Goal: Task Accomplishment & Management: Use online tool/utility

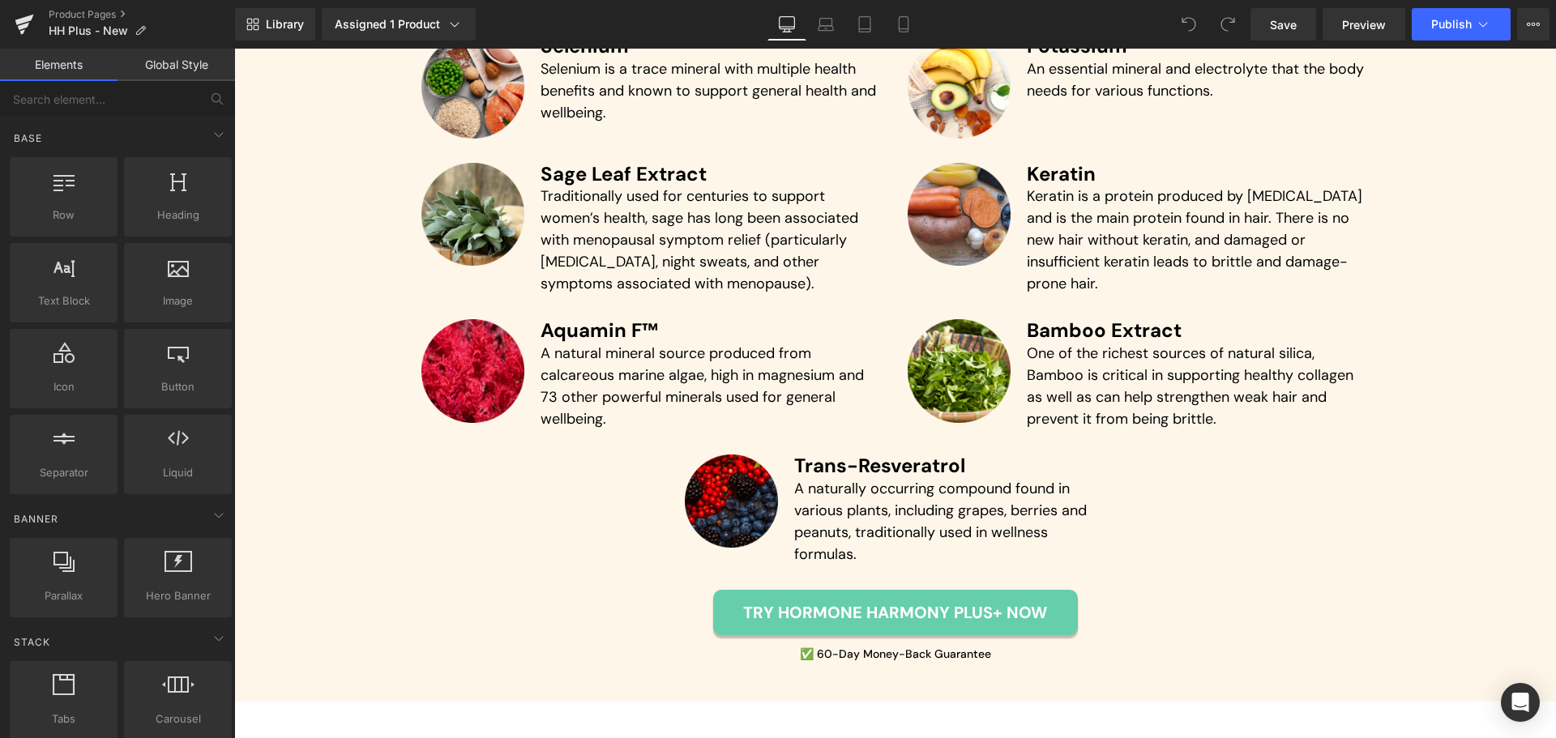
scroll to position [5056, 0]
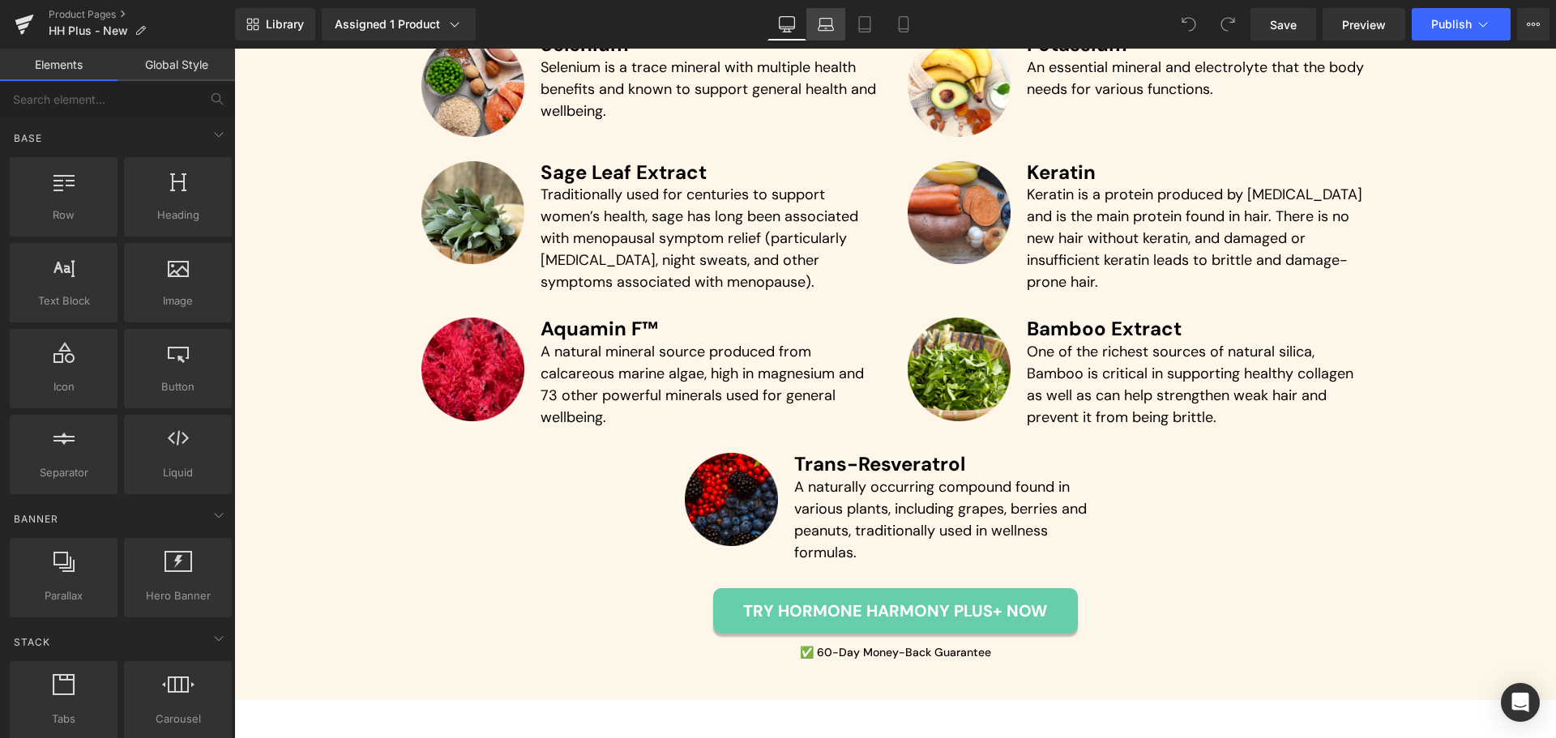
click at [835, 27] on link "Laptop" at bounding box center [826, 24] width 39 height 32
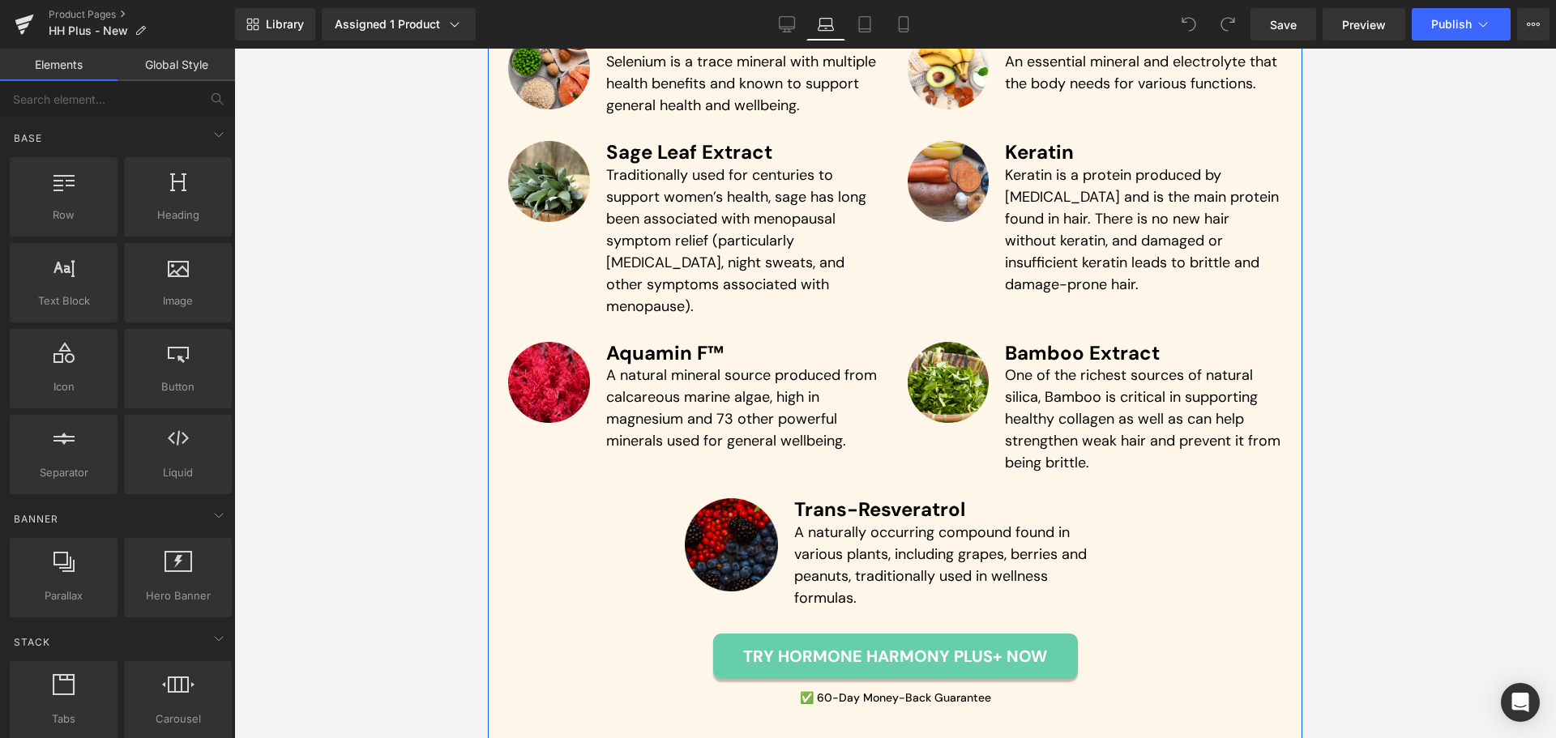
scroll to position [5232, 0]
click at [729, 498] on img at bounding box center [731, 544] width 93 height 93
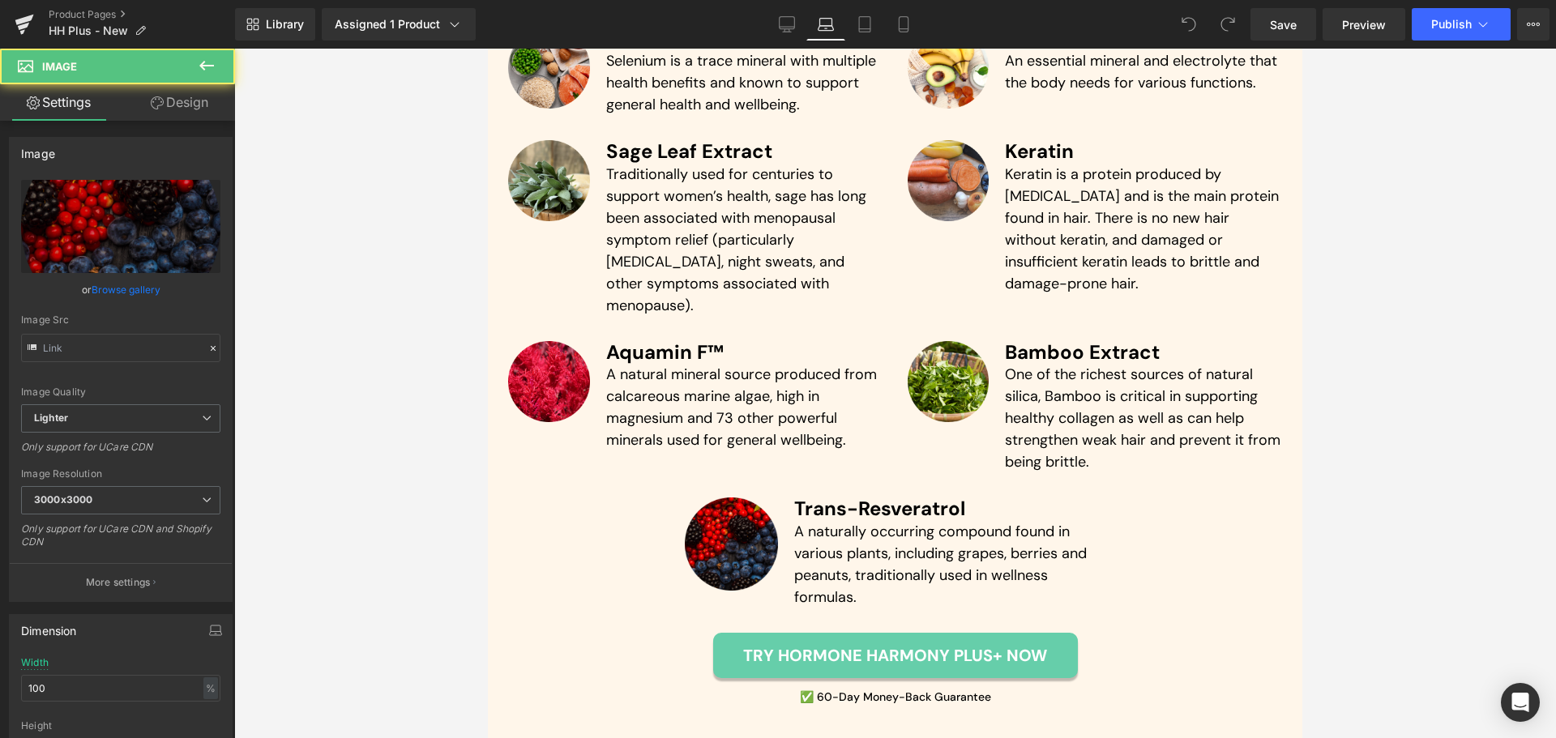
type input "[URL][DOMAIN_NAME]"
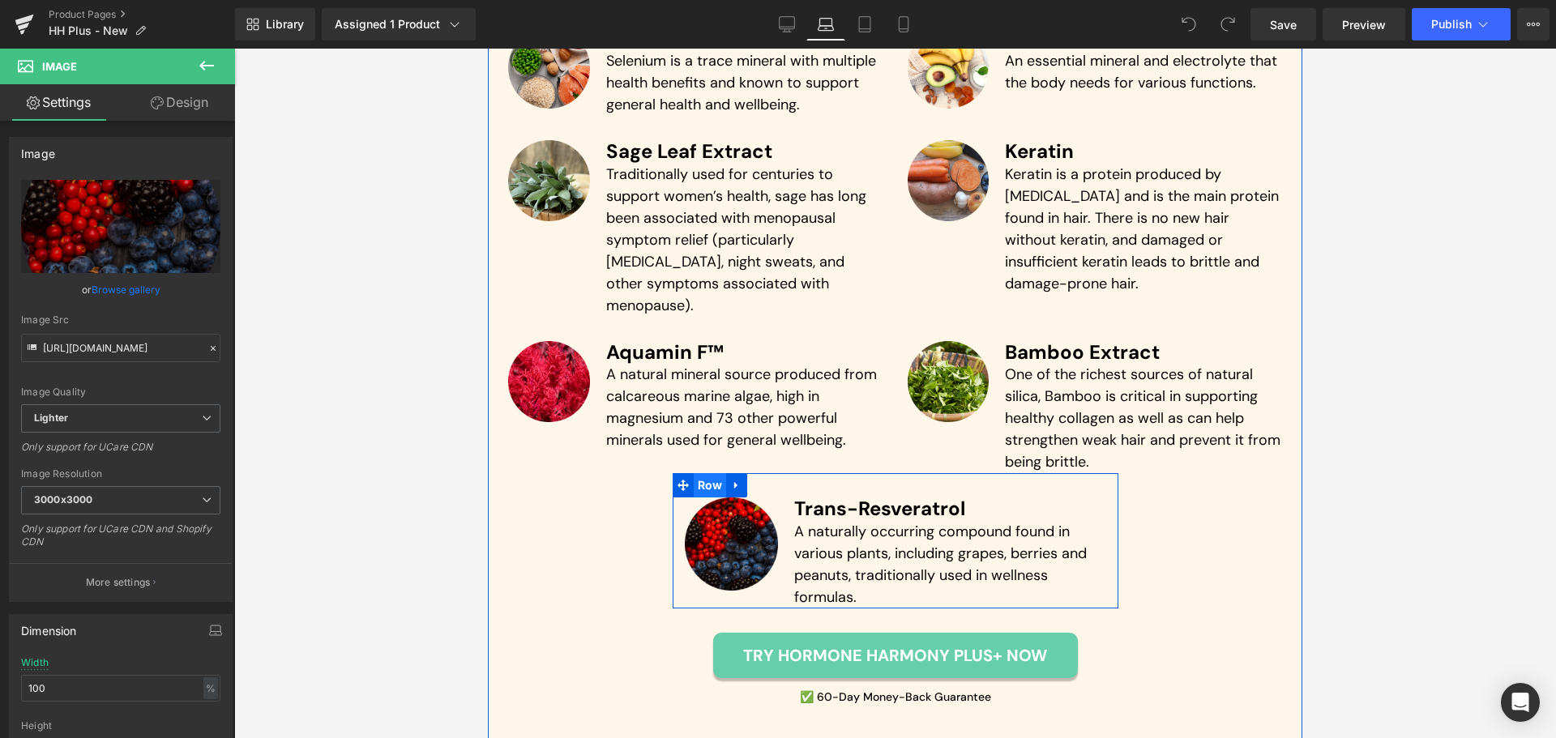
click at [704, 473] on span "Row" at bounding box center [710, 485] width 33 height 24
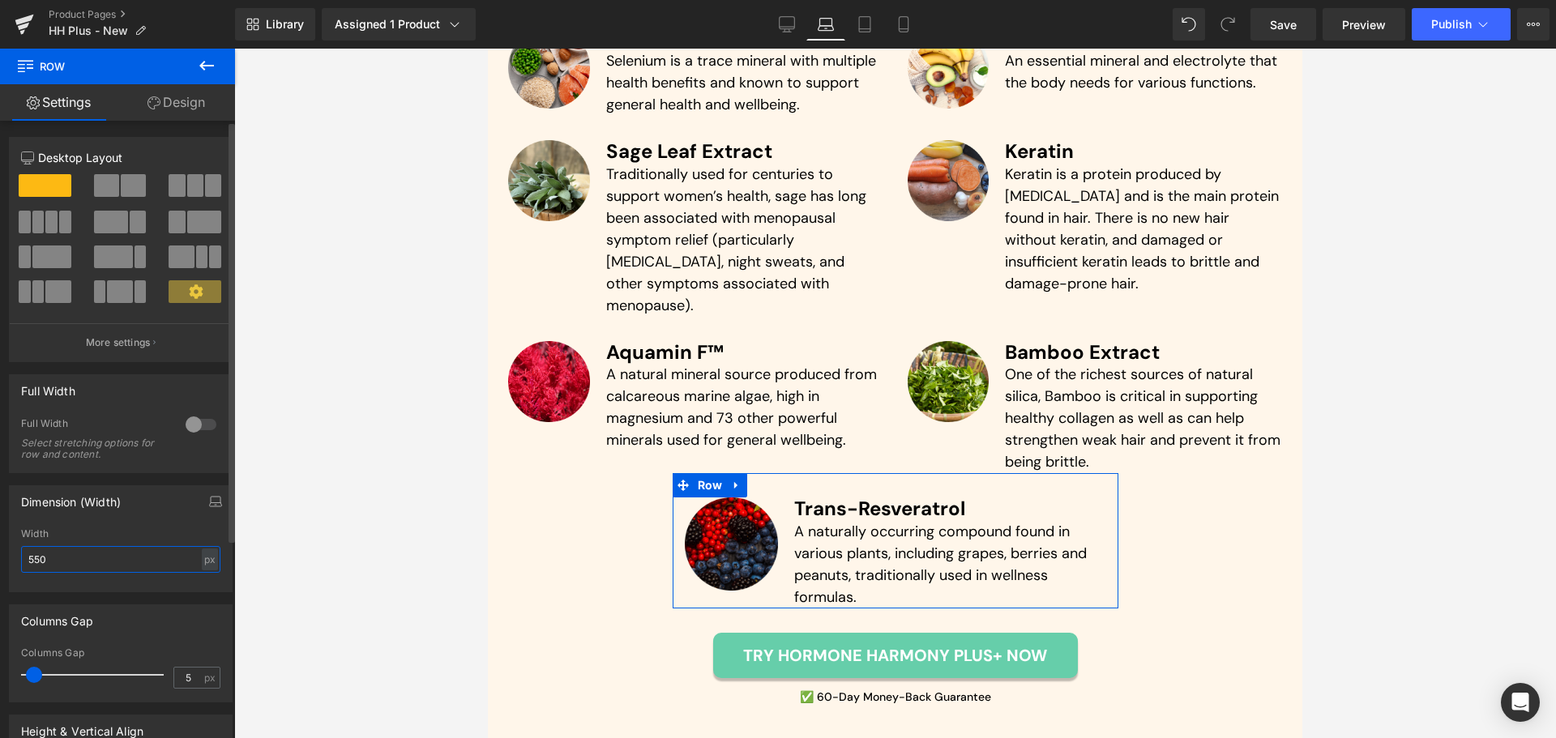
click at [104, 565] on input "550" at bounding box center [120, 559] width 199 height 27
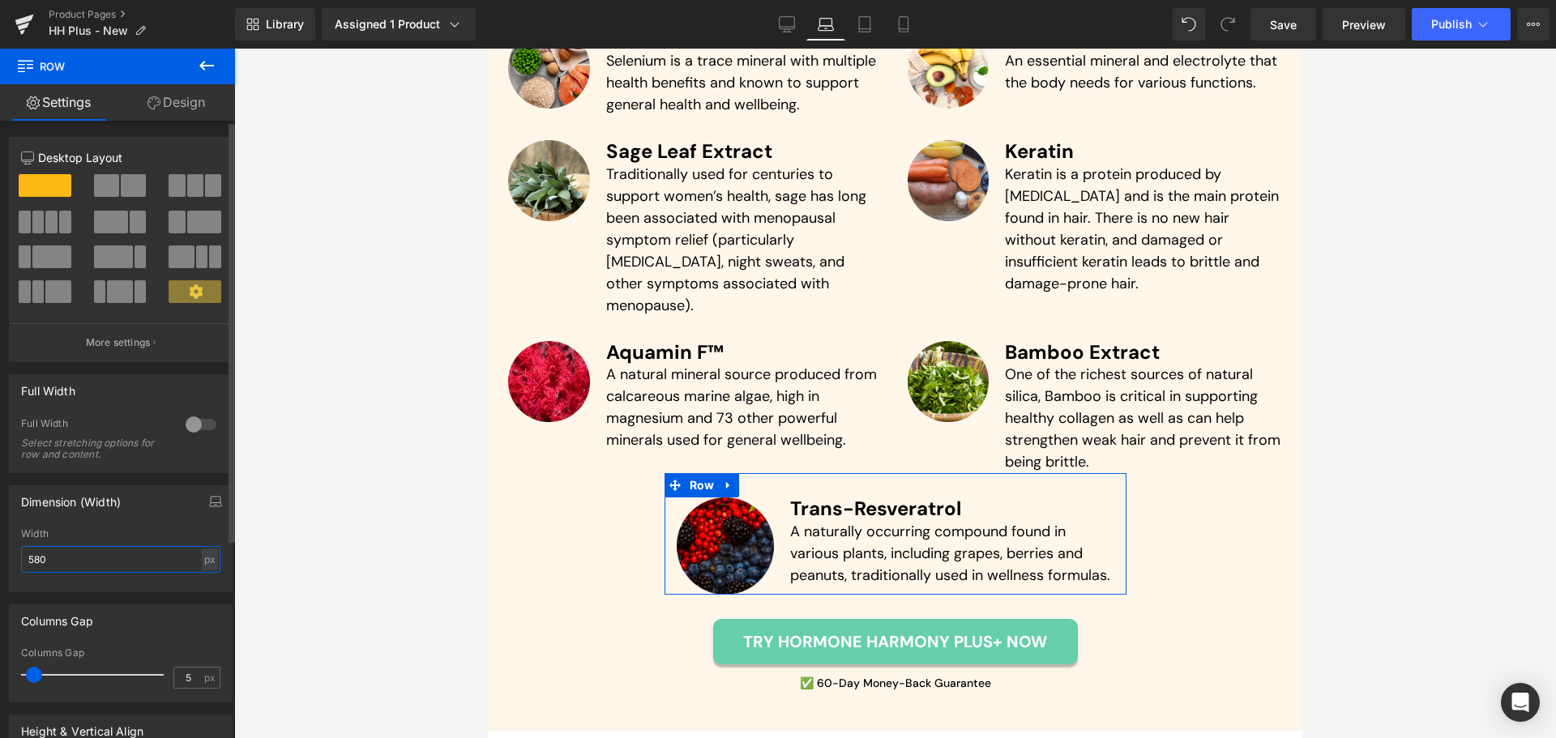
scroll to position [5231, 0]
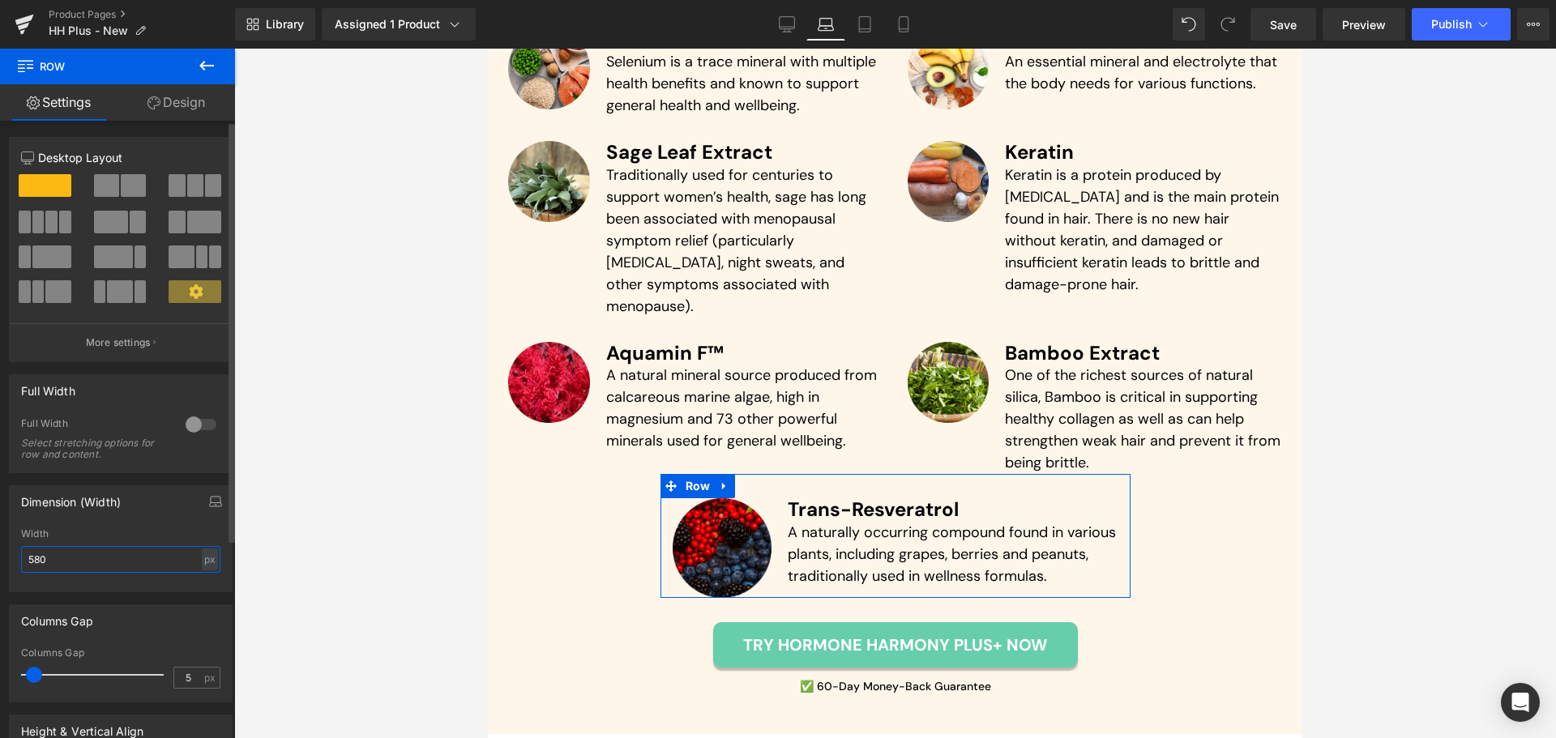
type input "590"
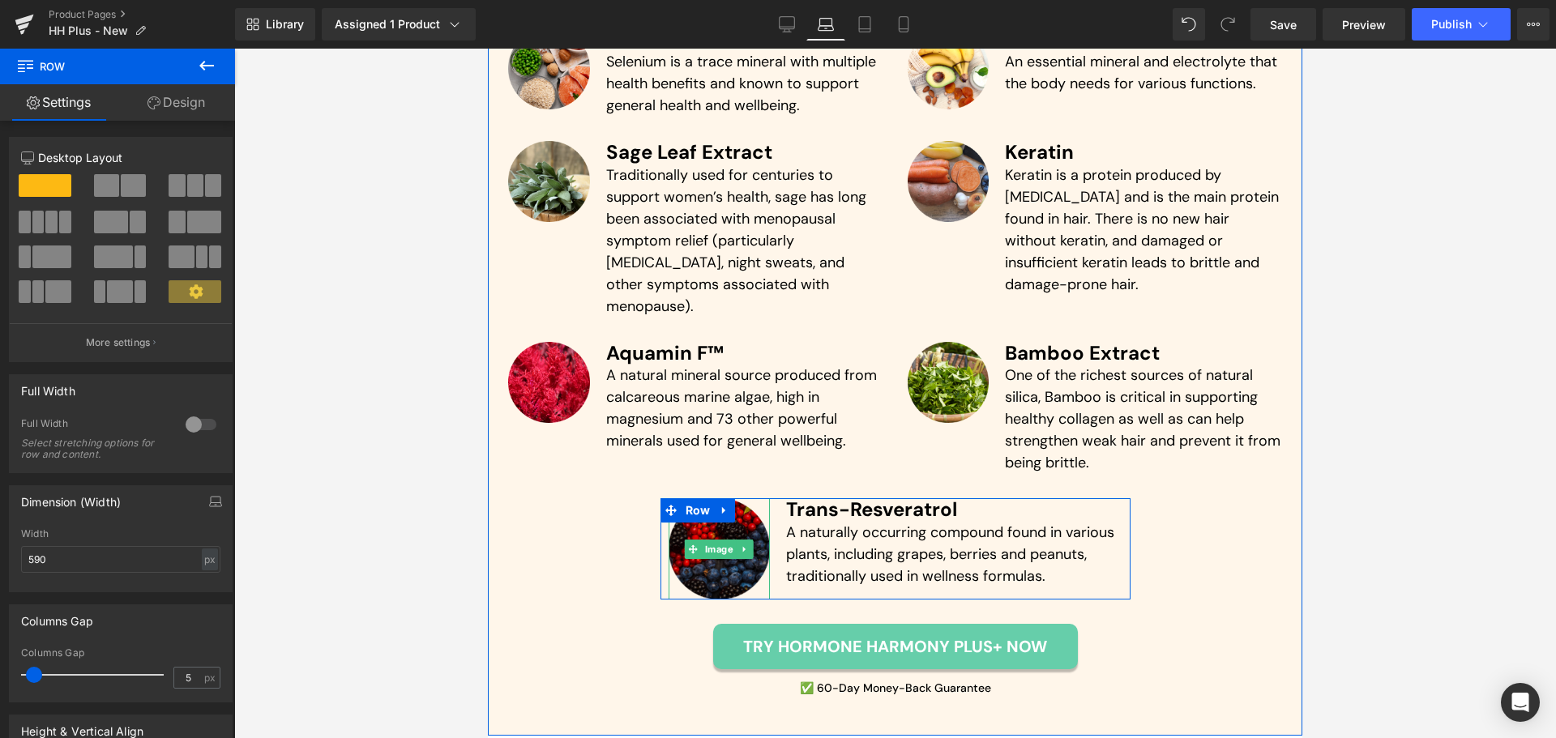
click at [710, 499] on img at bounding box center [719, 549] width 101 height 101
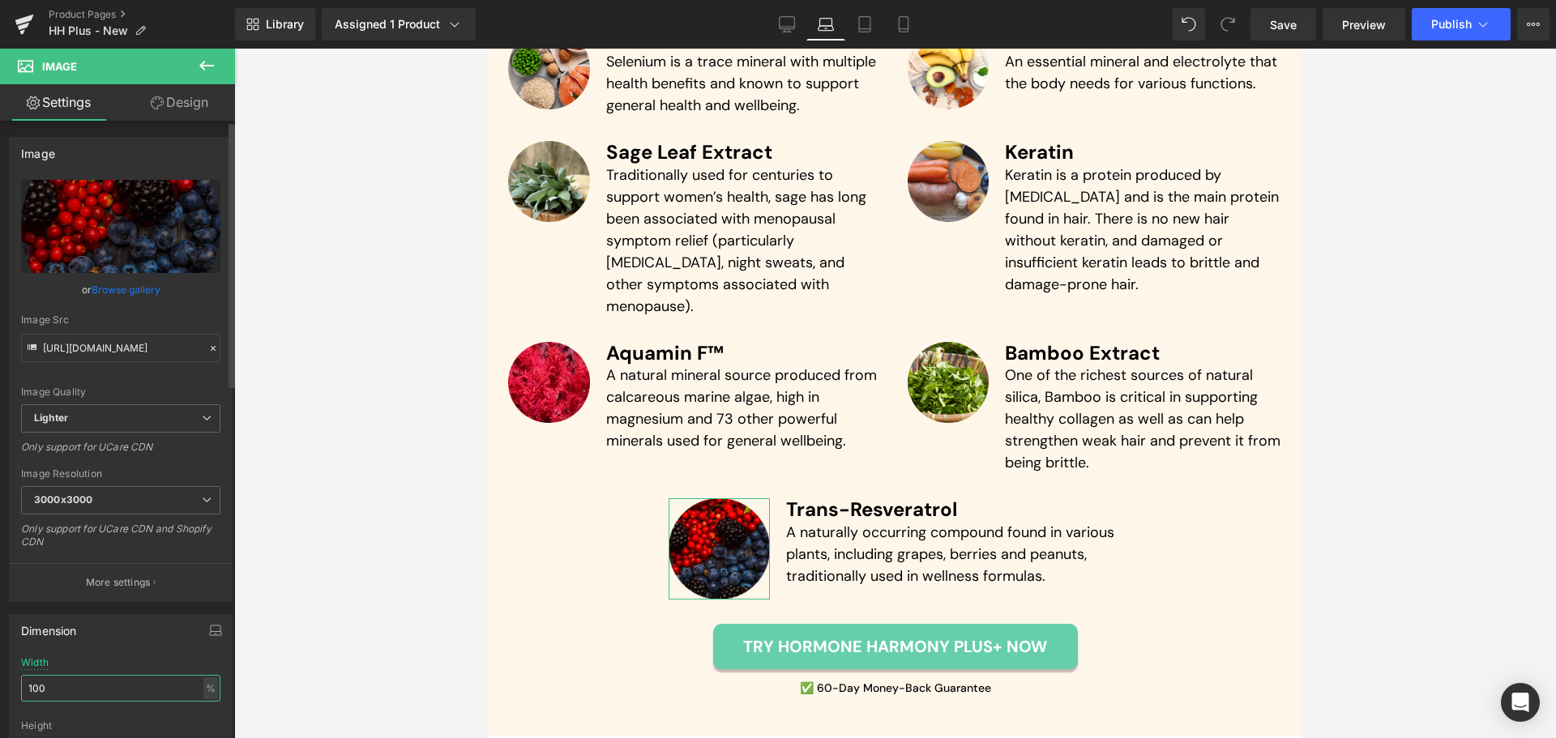
click at [69, 686] on input "100" at bounding box center [120, 688] width 199 height 27
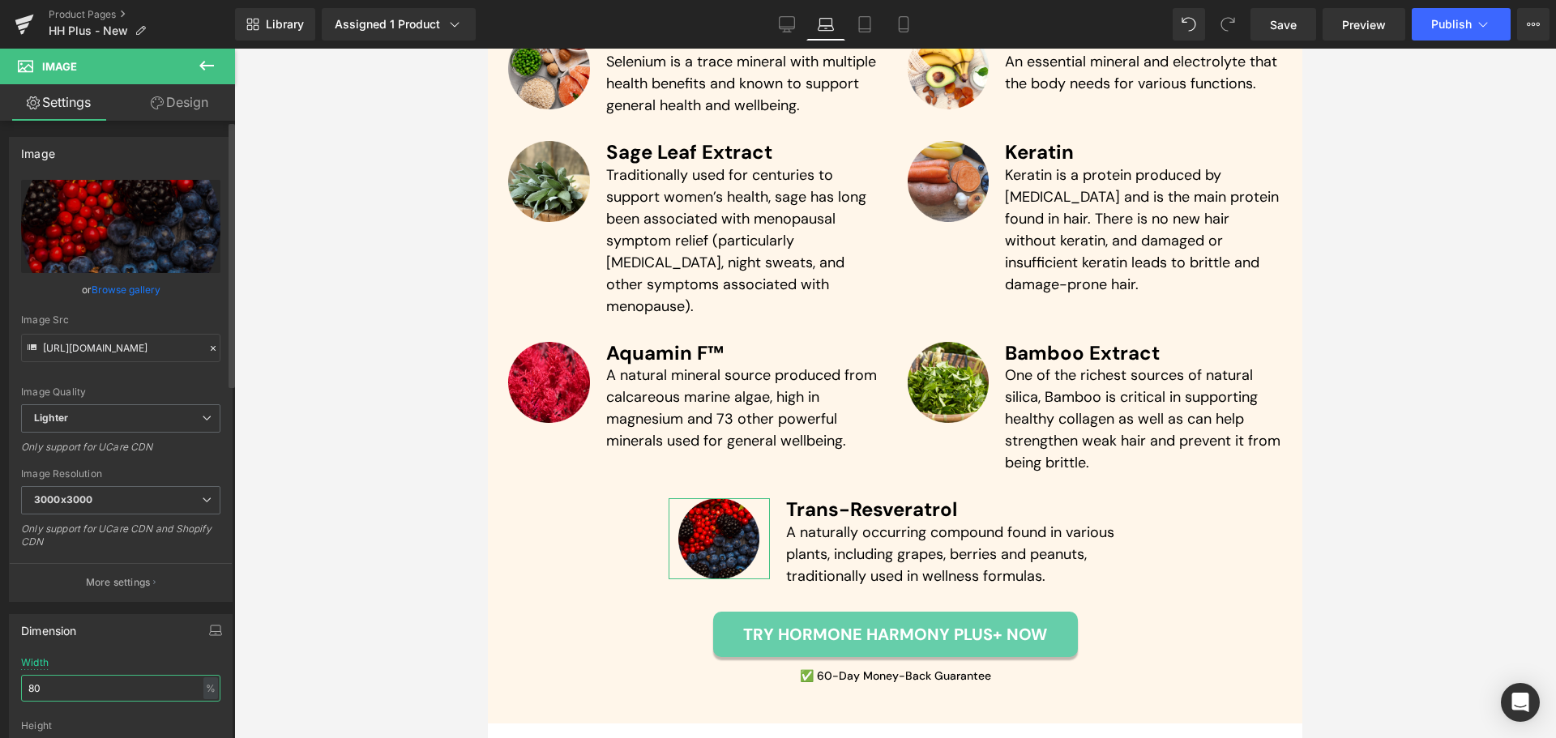
type input "90"
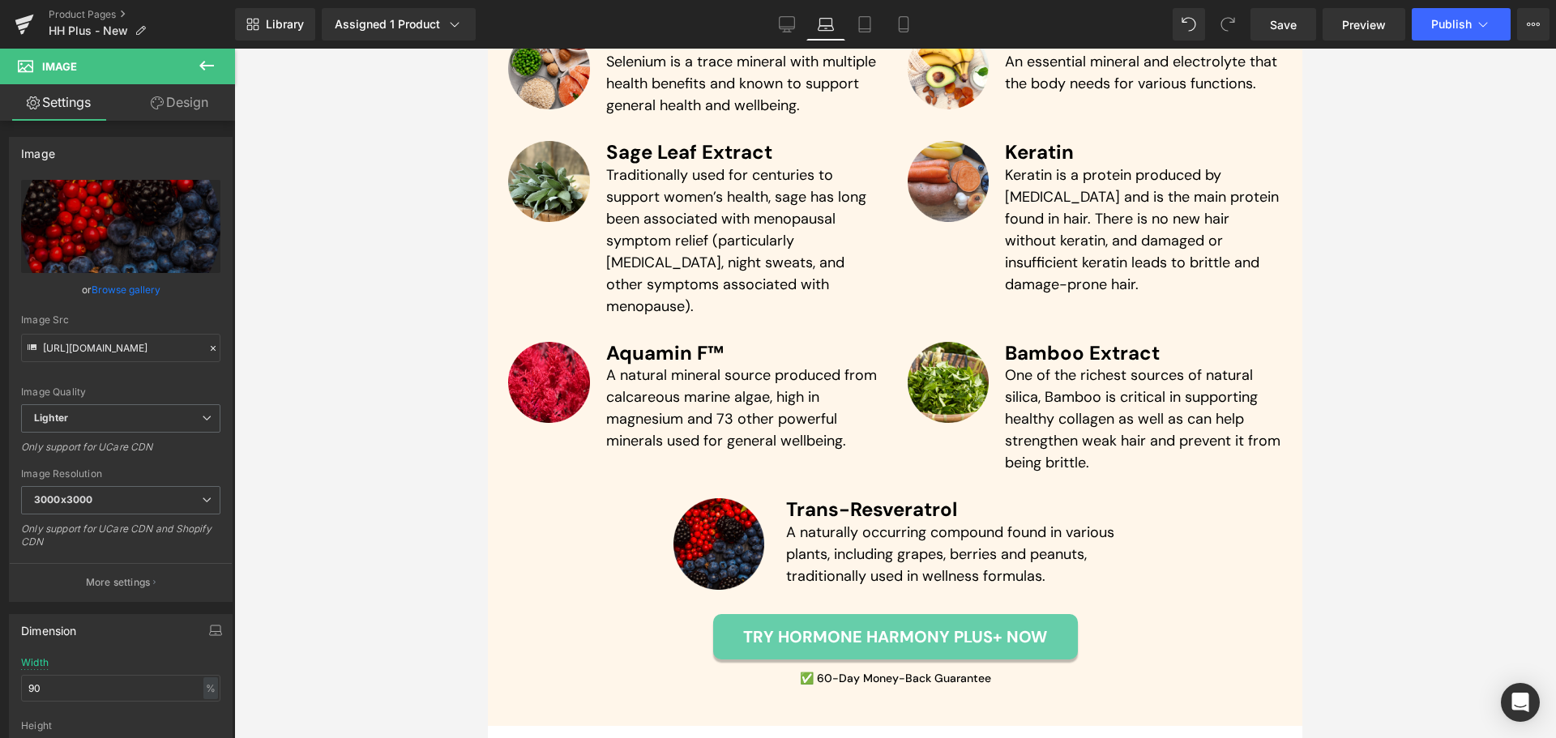
click at [1504, 424] on div at bounding box center [895, 394] width 1322 height 690
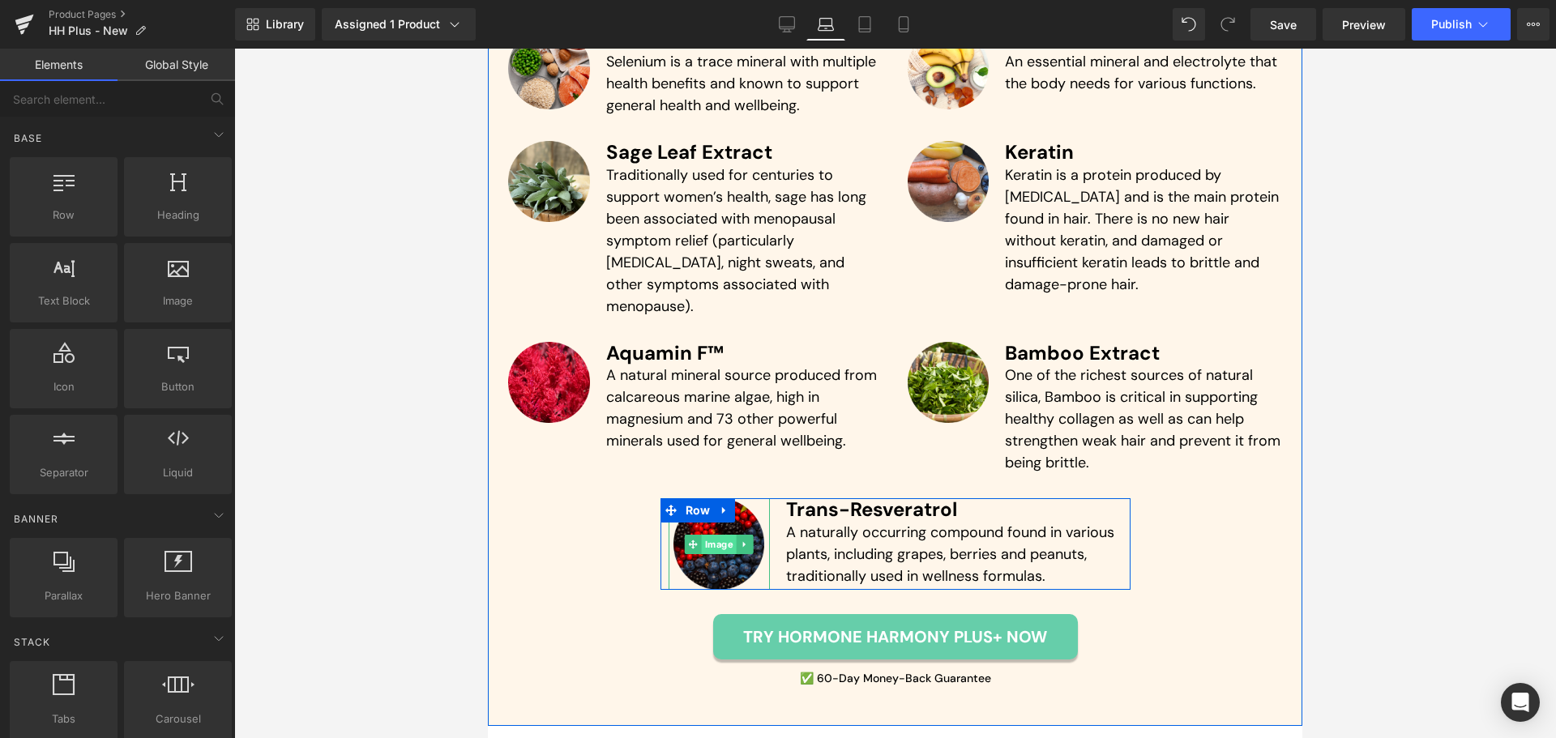
click at [711, 535] on span "Image" at bounding box center [719, 544] width 35 height 19
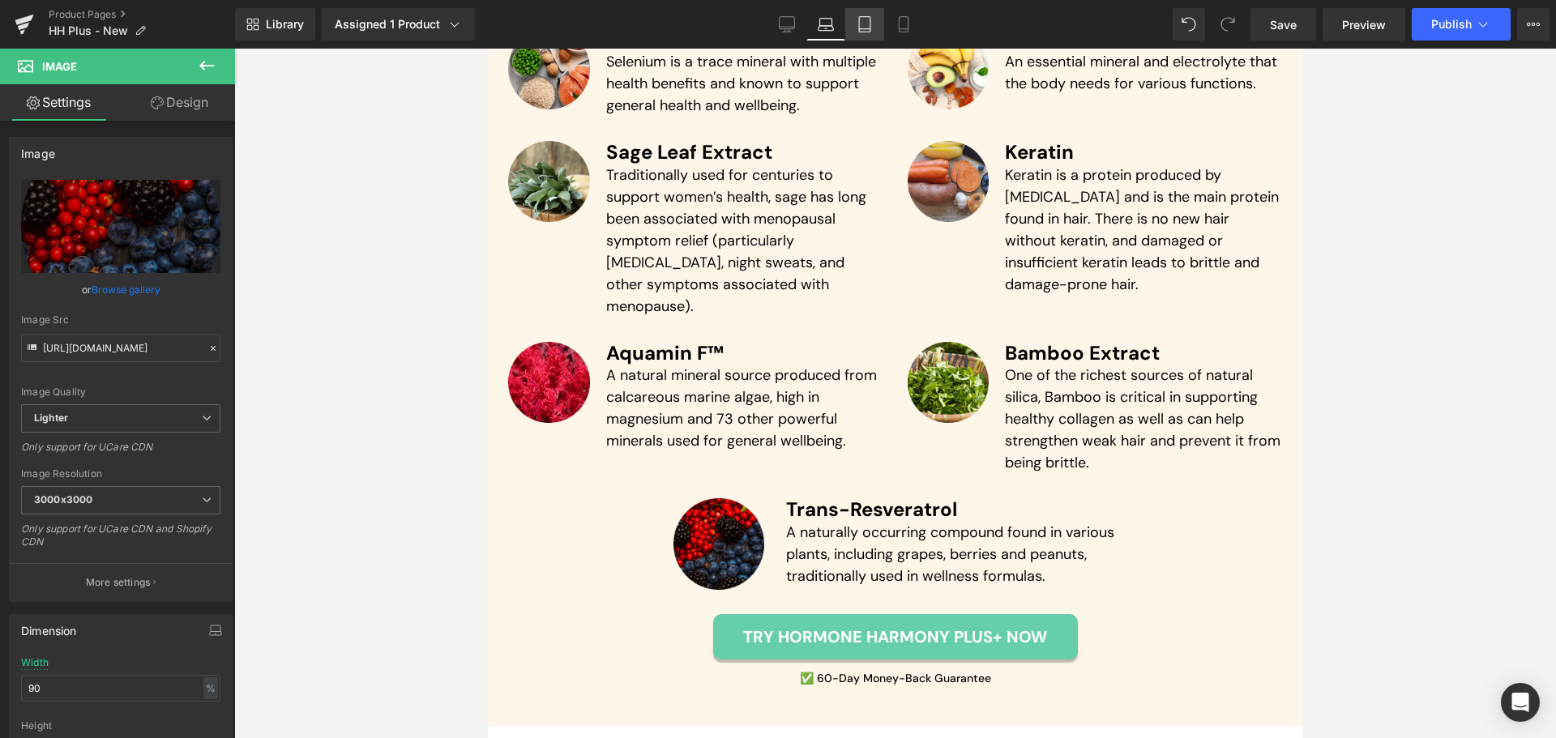
drag, startPoint x: 865, startPoint y: 21, endPoint x: 313, endPoint y: 193, distance: 578.2
click at [865, 21] on icon at bounding box center [865, 24] width 16 height 16
type input "100"
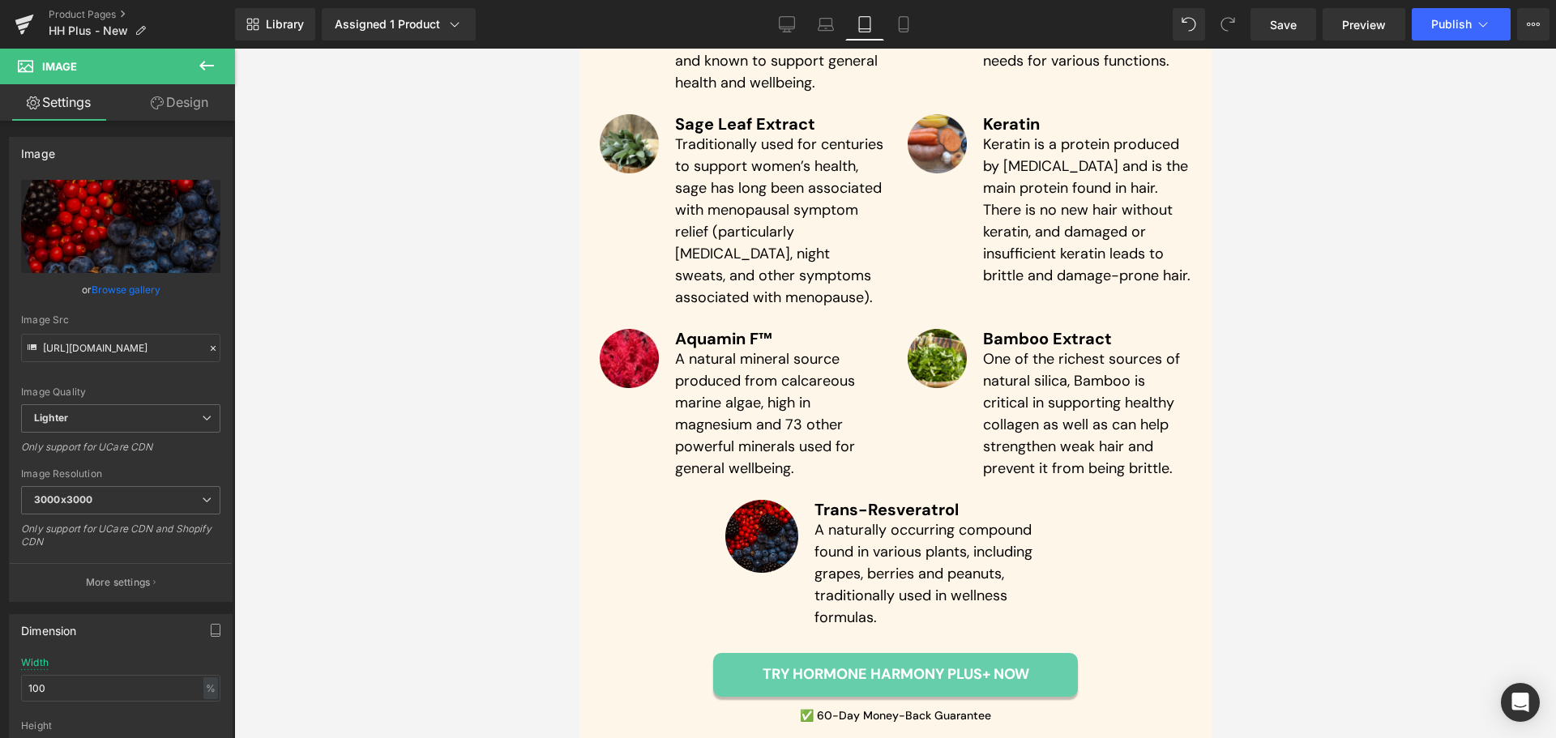
scroll to position [5353, 0]
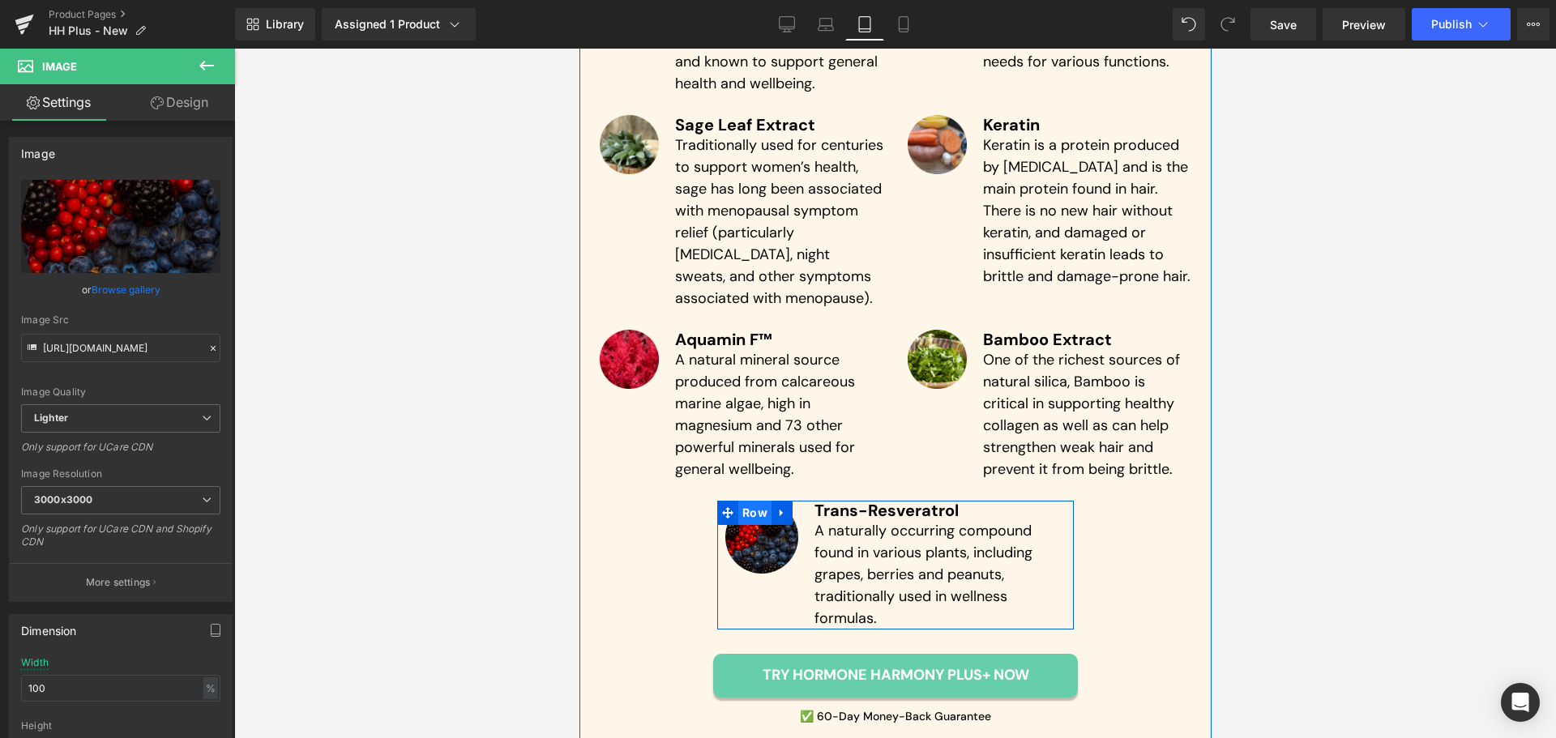
click at [742, 501] on span "Row" at bounding box center [754, 513] width 33 height 24
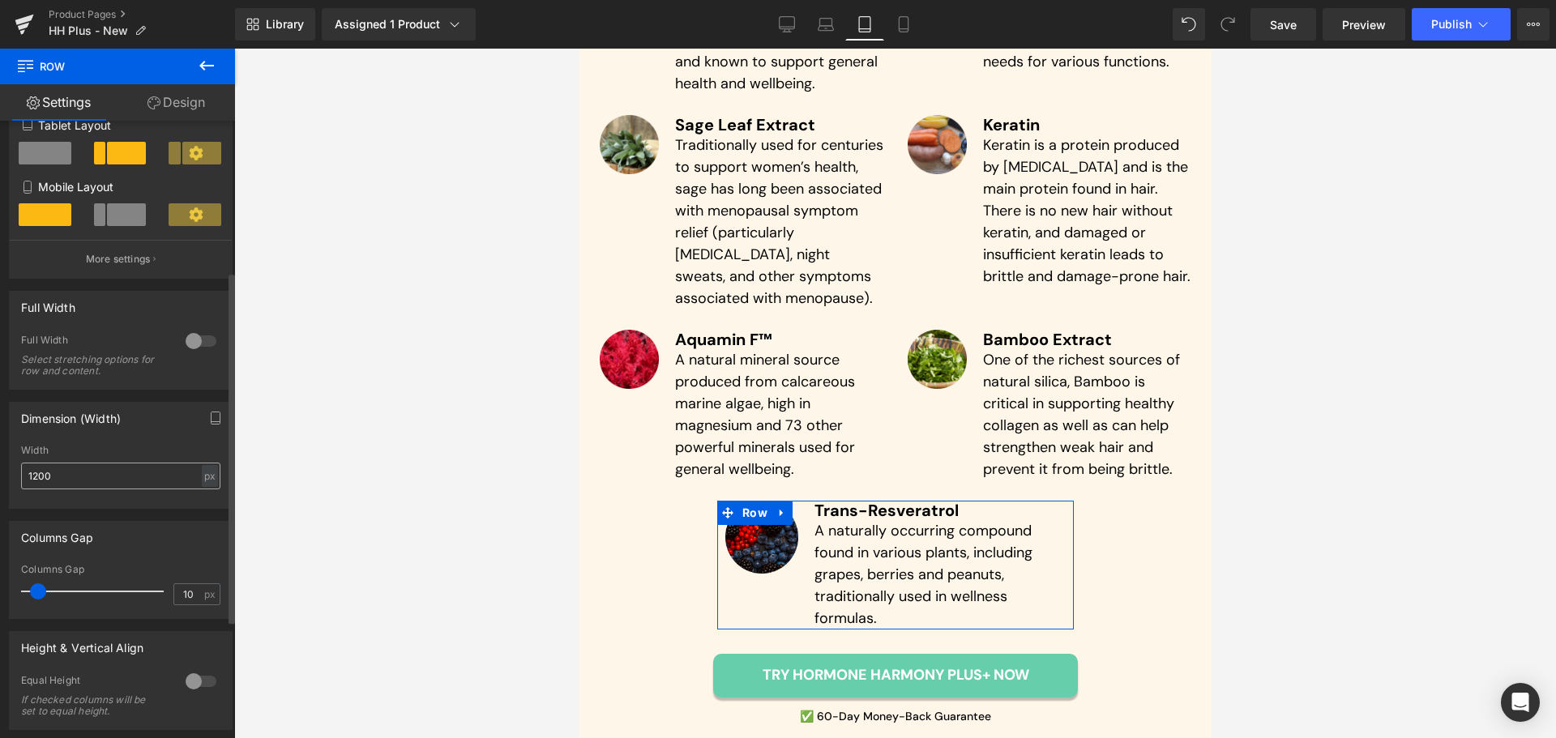
scroll to position [265, 0]
click at [169, 100] on link "Design" at bounding box center [177, 102] width 118 height 36
click at [0, 0] on div "Spacing" at bounding box center [0, 0] width 0 height 0
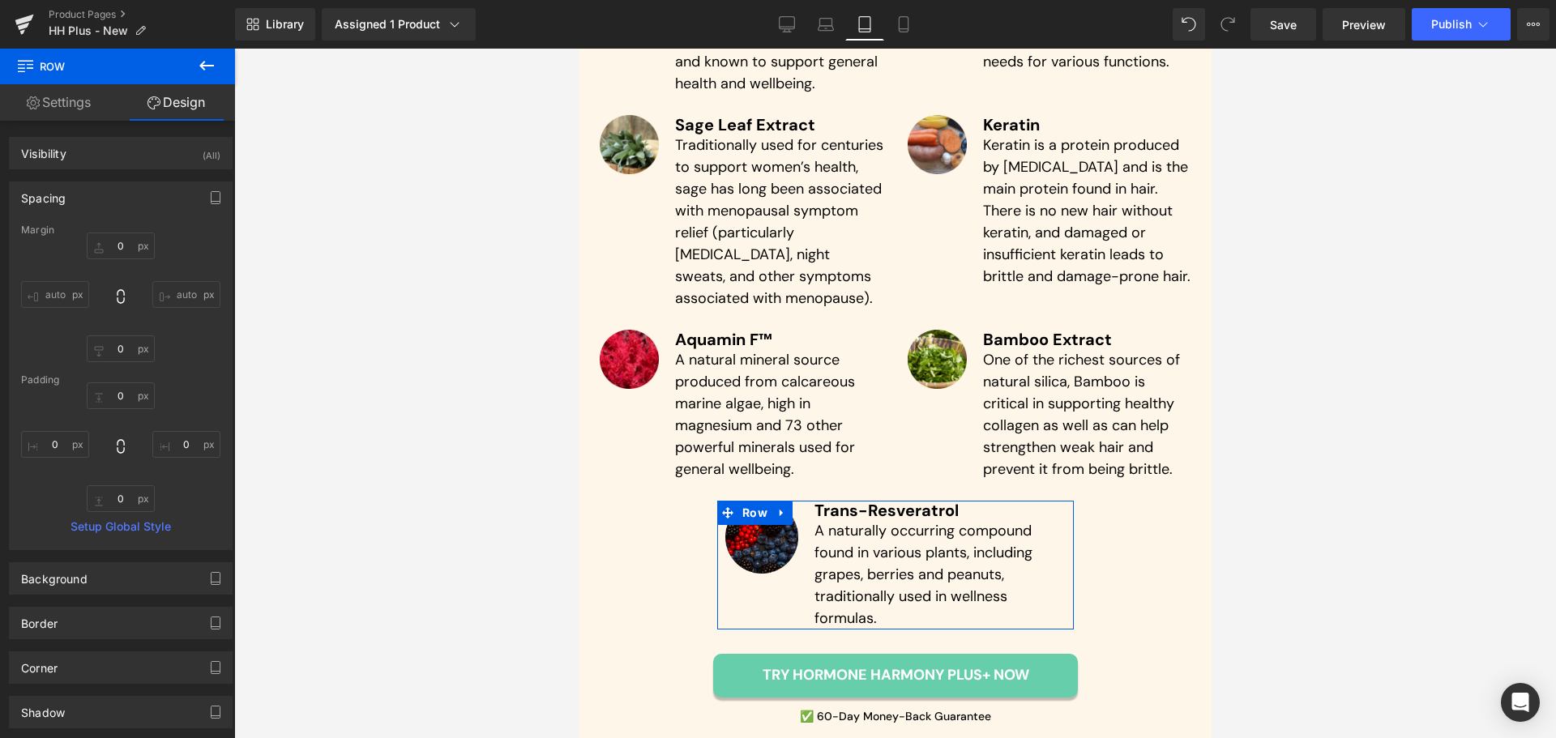
type input "0"
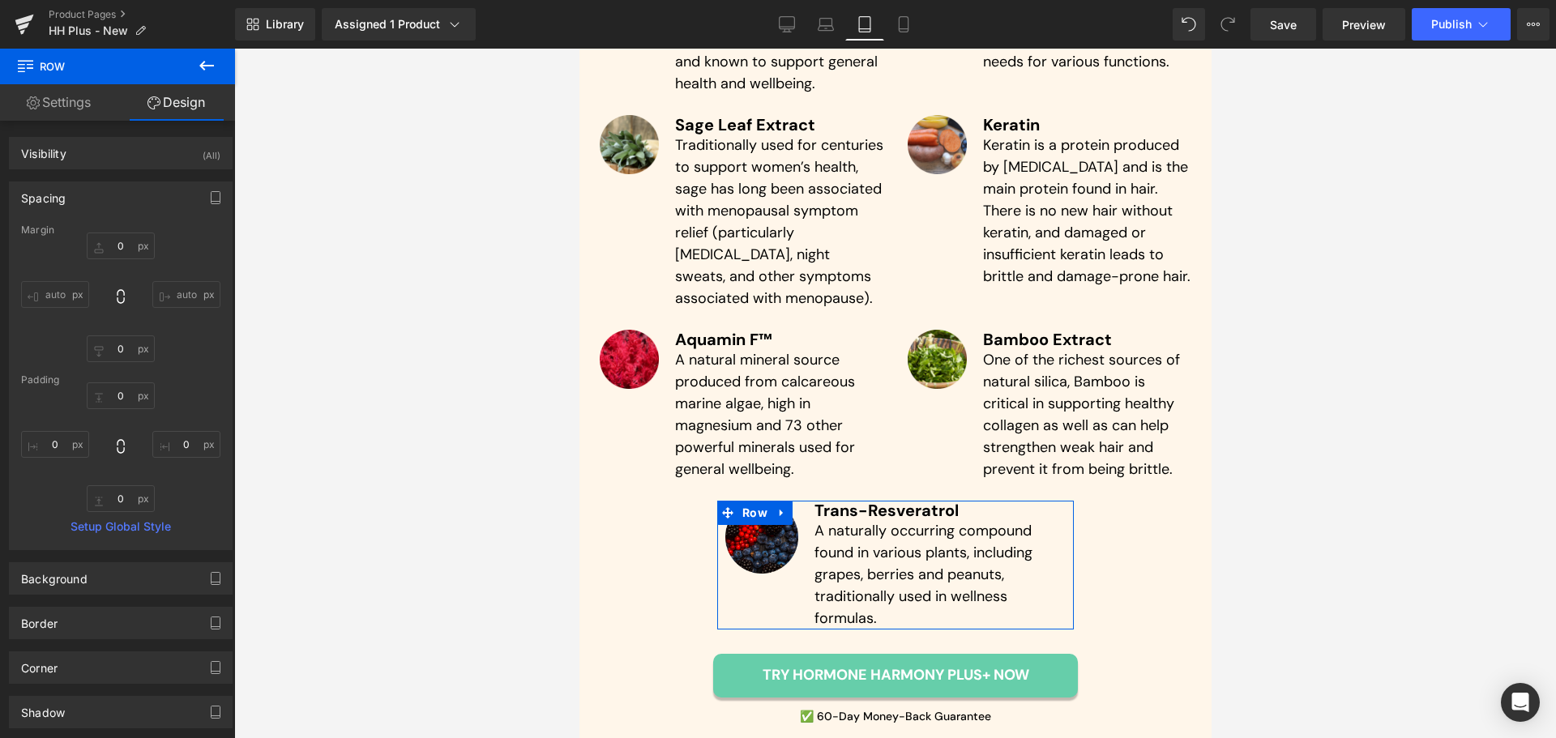
type input "0"
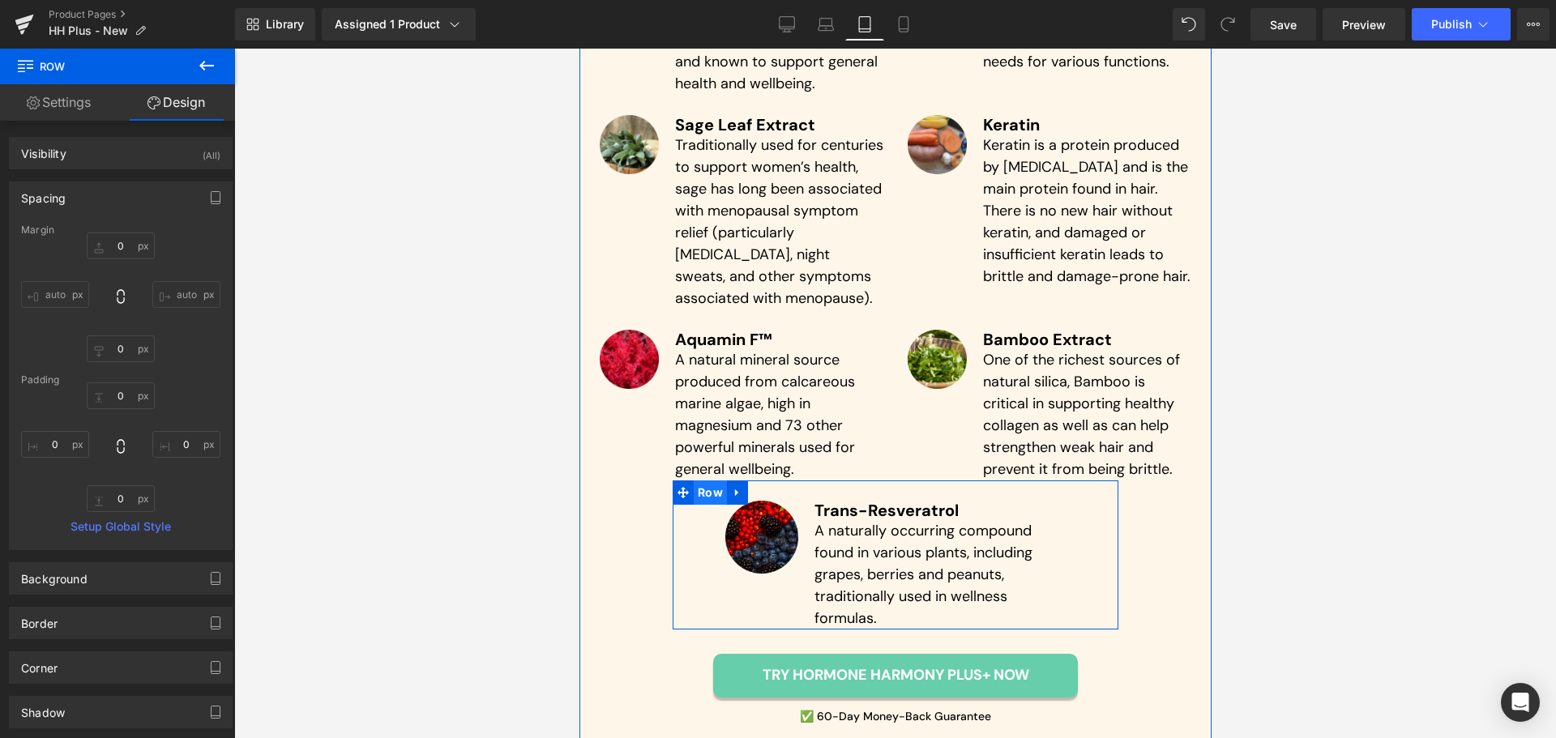
click at [702, 481] on span "Row" at bounding box center [709, 493] width 33 height 24
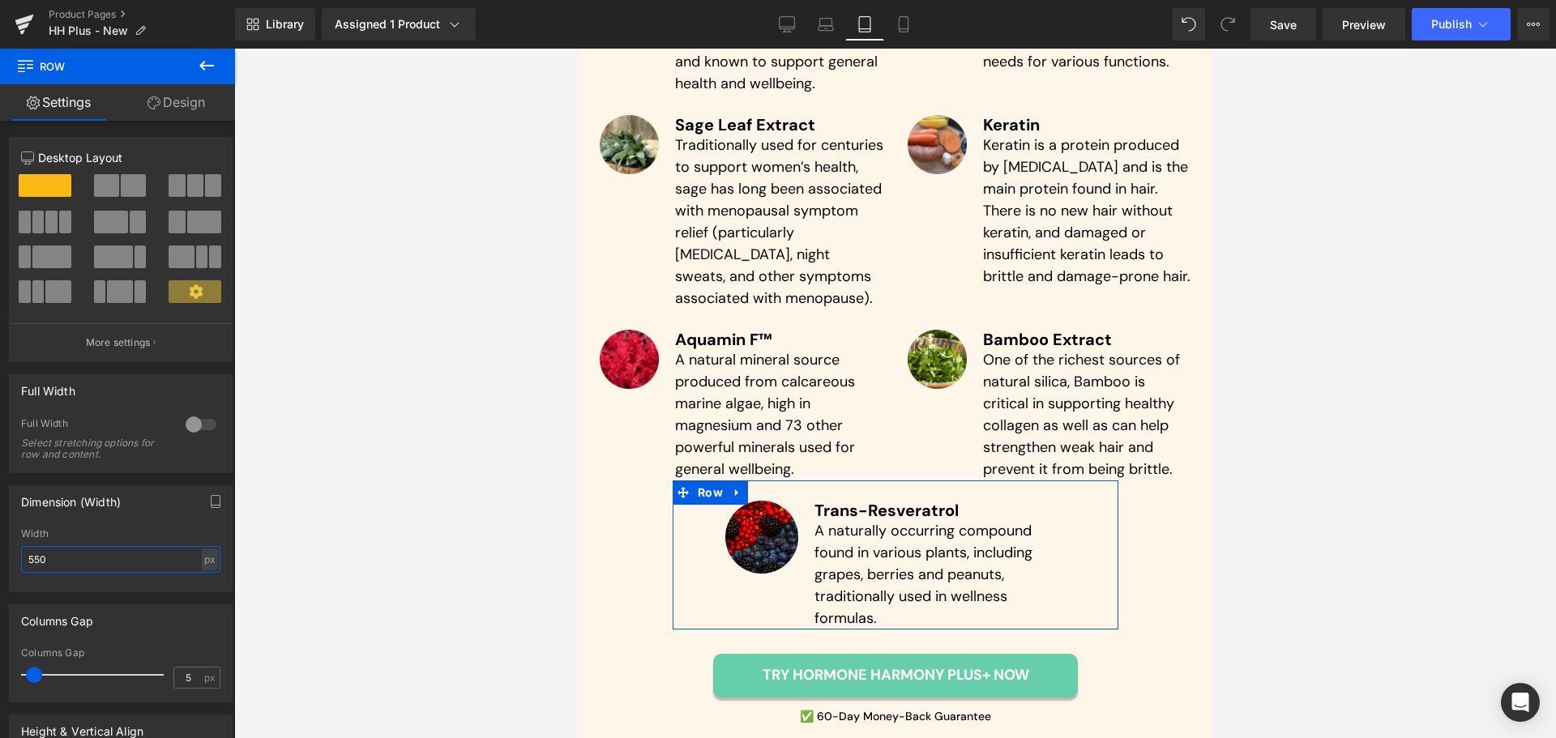
click at [89, 555] on input "550" at bounding box center [120, 559] width 199 height 27
type input "570"
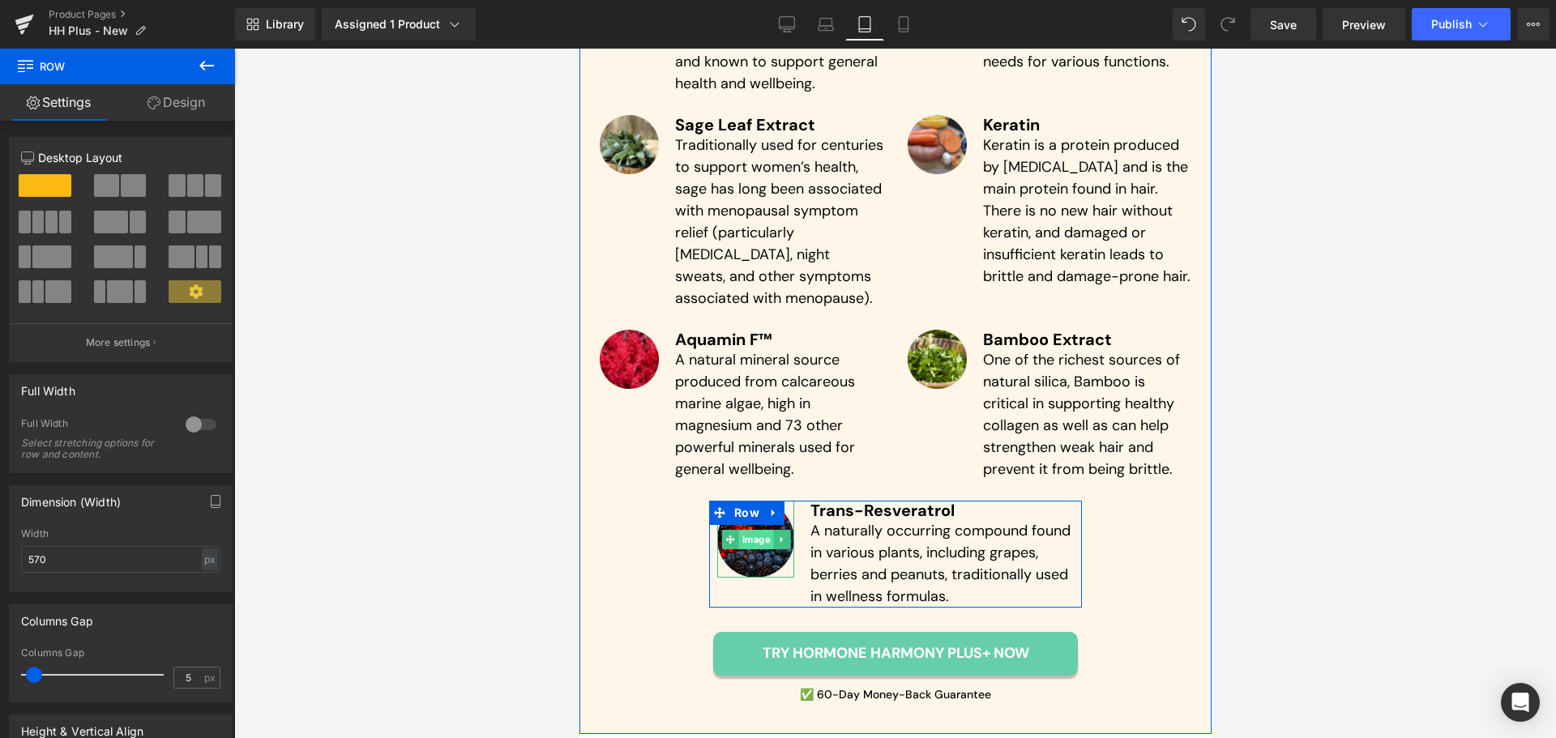
click at [751, 530] on span "Image" at bounding box center [755, 539] width 35 height 19
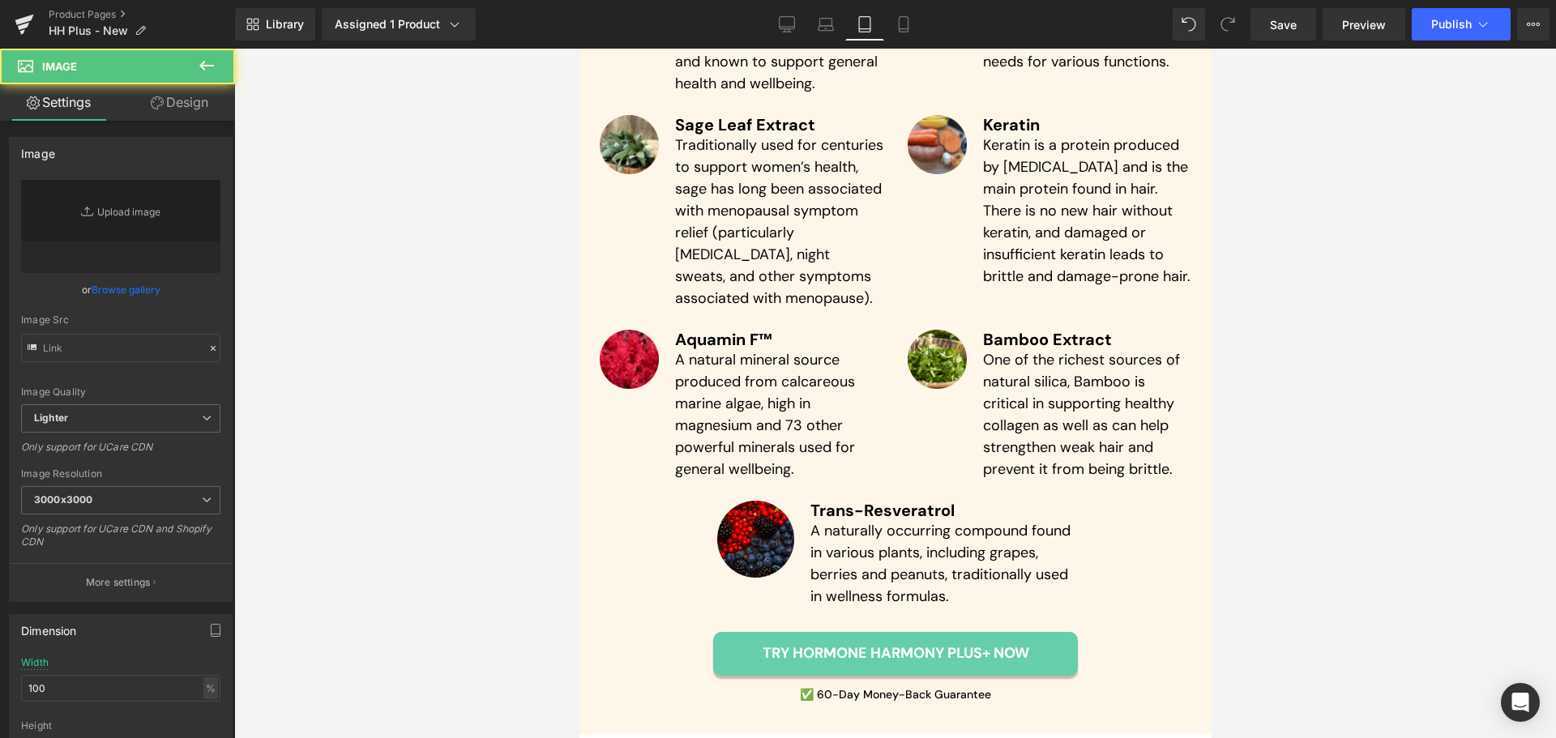
type input "[URL][DOMAIN_NAME]"
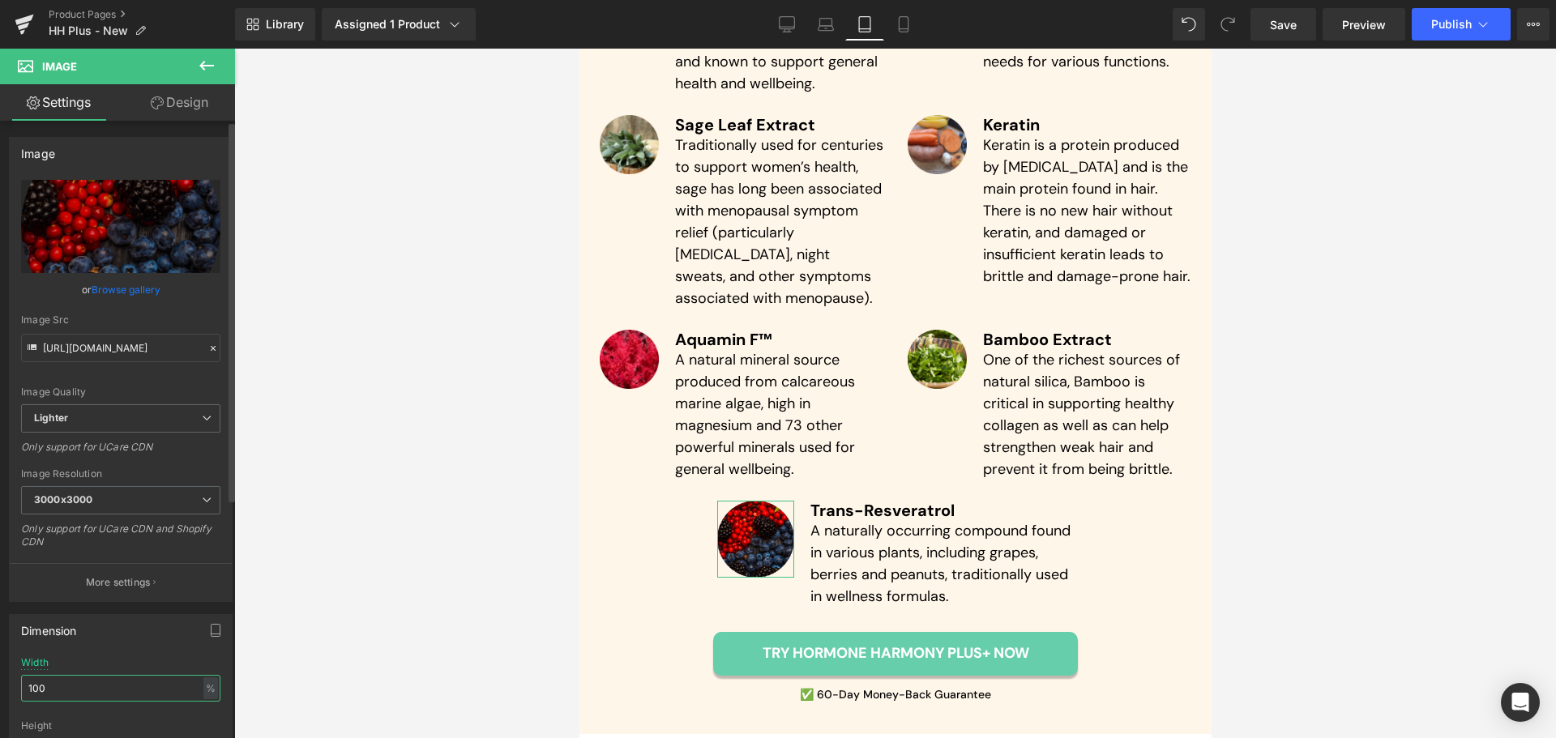
click at [73, 698] on input "100" at bounding box center [120, 688] width 199 height 27
drag, startPoint x: 923, startPoint y: 34, endPoint x: 229, endPoint y: 95, distance: 697.4
click at [923, 34] on link "Mobile" at bounding box center [903, 24] width 39 height 32
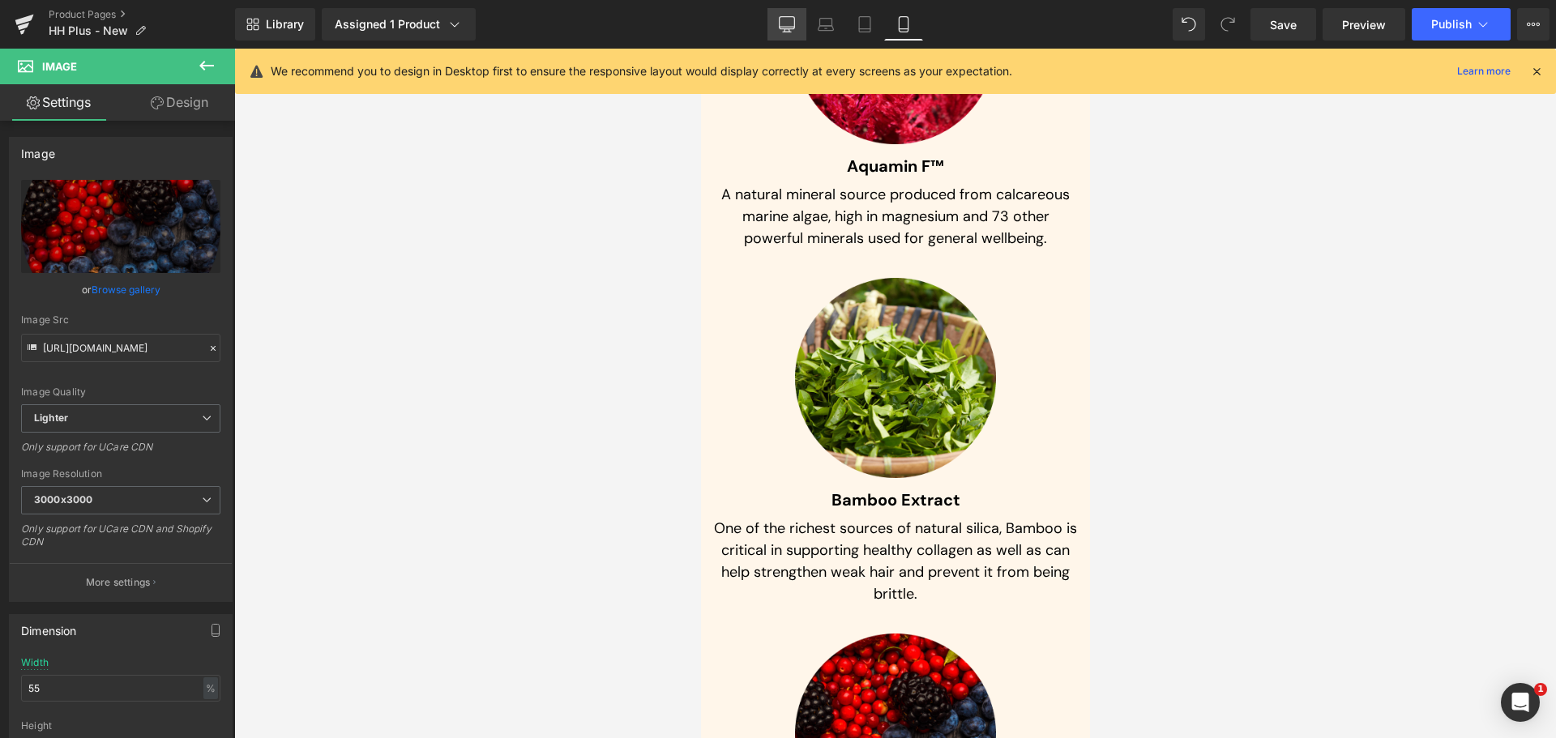
scroll to position [11640, 0]
click at [803, 13] on link "Desktop" at bounding box center [787, 24] width 39 height 32
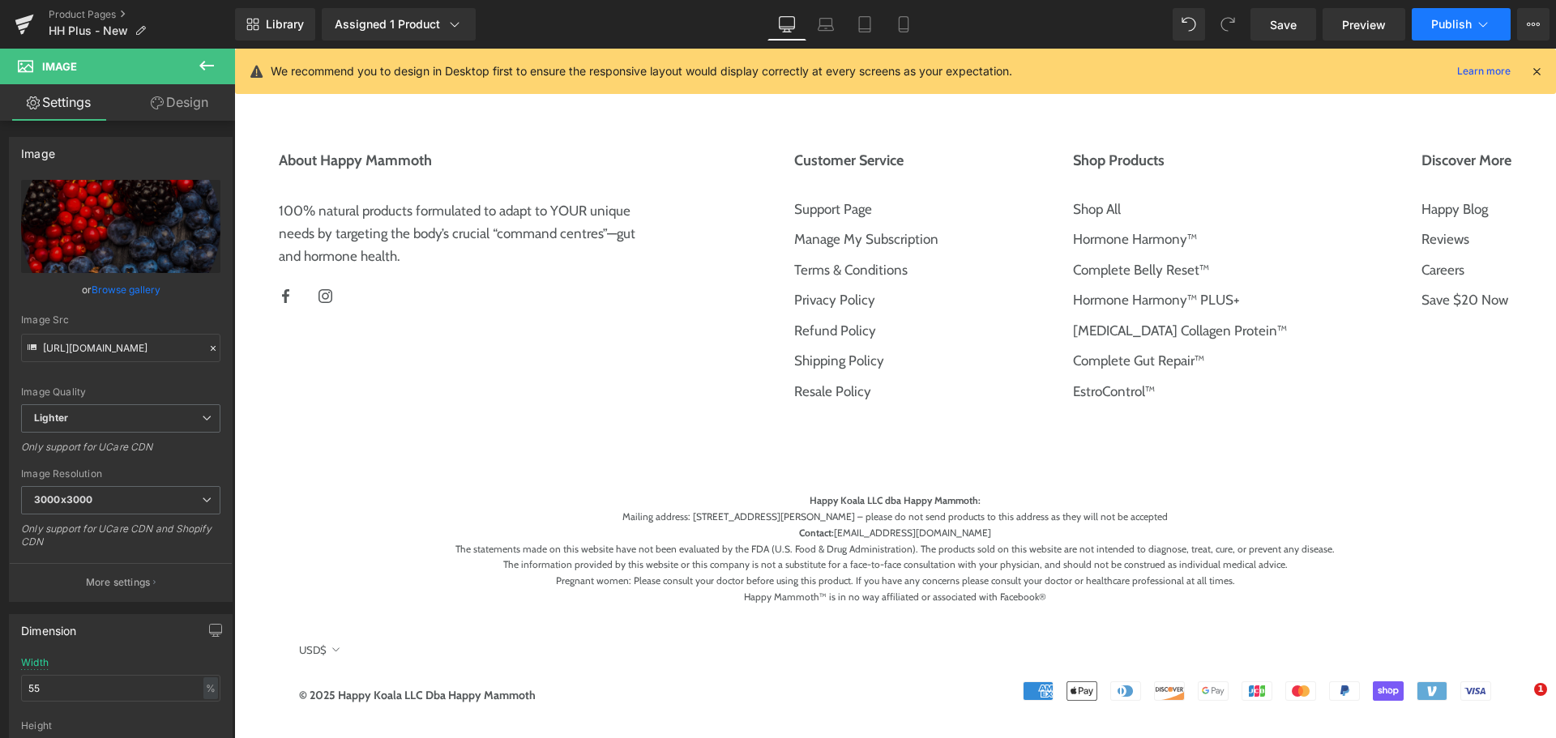
type input "100"
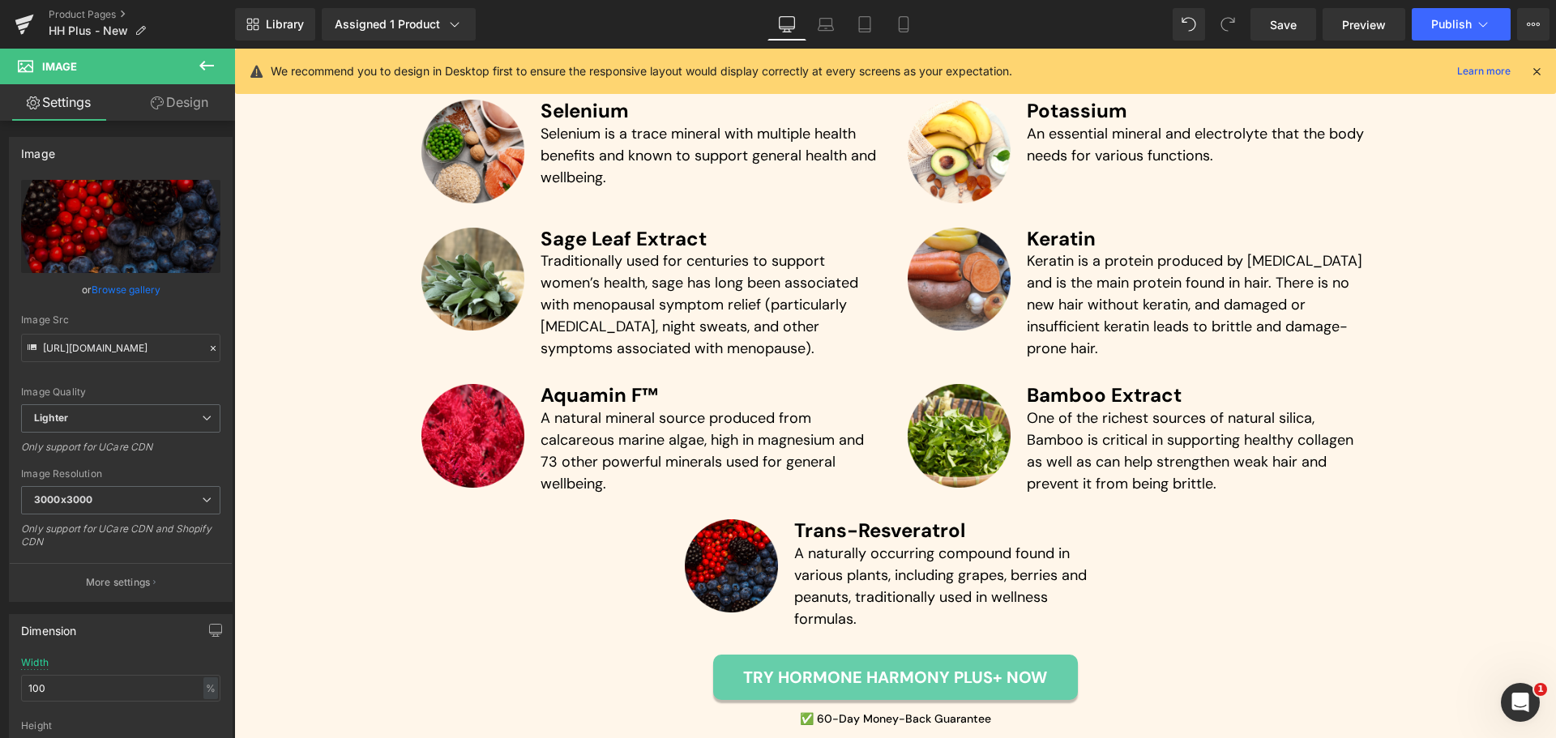
scroll to position [4990, 0]
click at [1447, 19] on span "Publish" at bounding box center [1452, 24] width 41 height 13
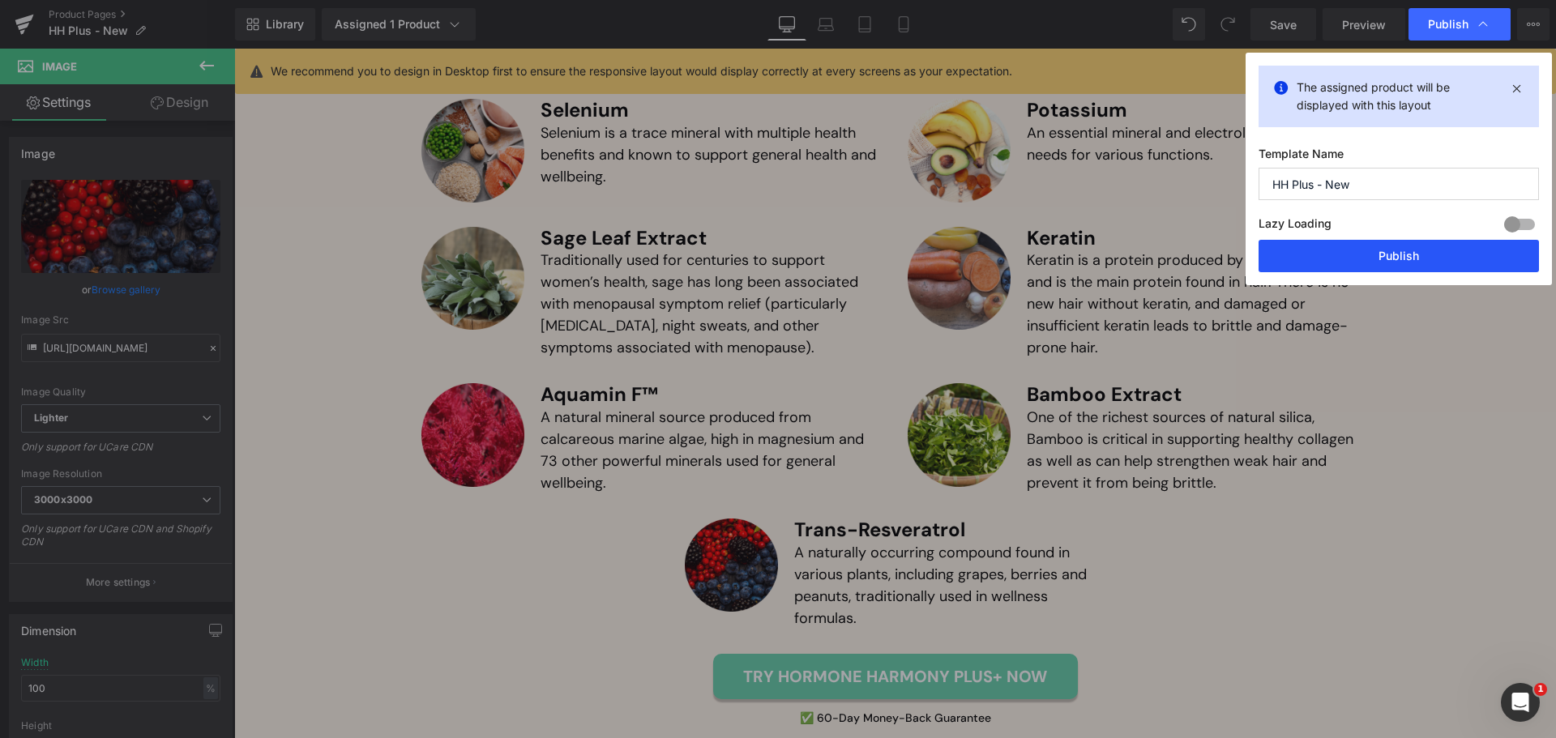
click at [1334, 259] on button "Publish" at bounding box center [1399, 256] width 280 height 32
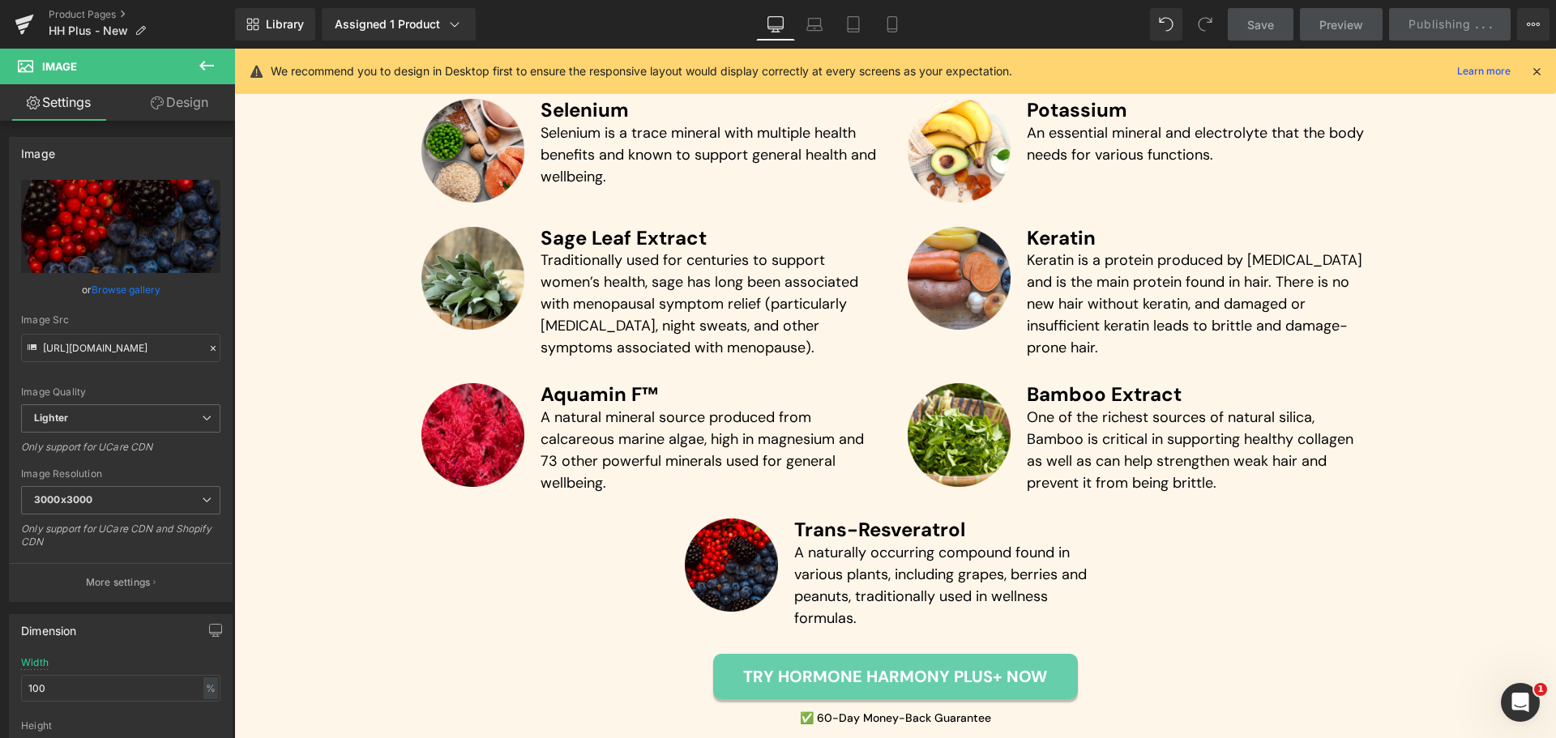
click at [1535, 67] on icon at bounding box center [1537, 71] width 15 height 15
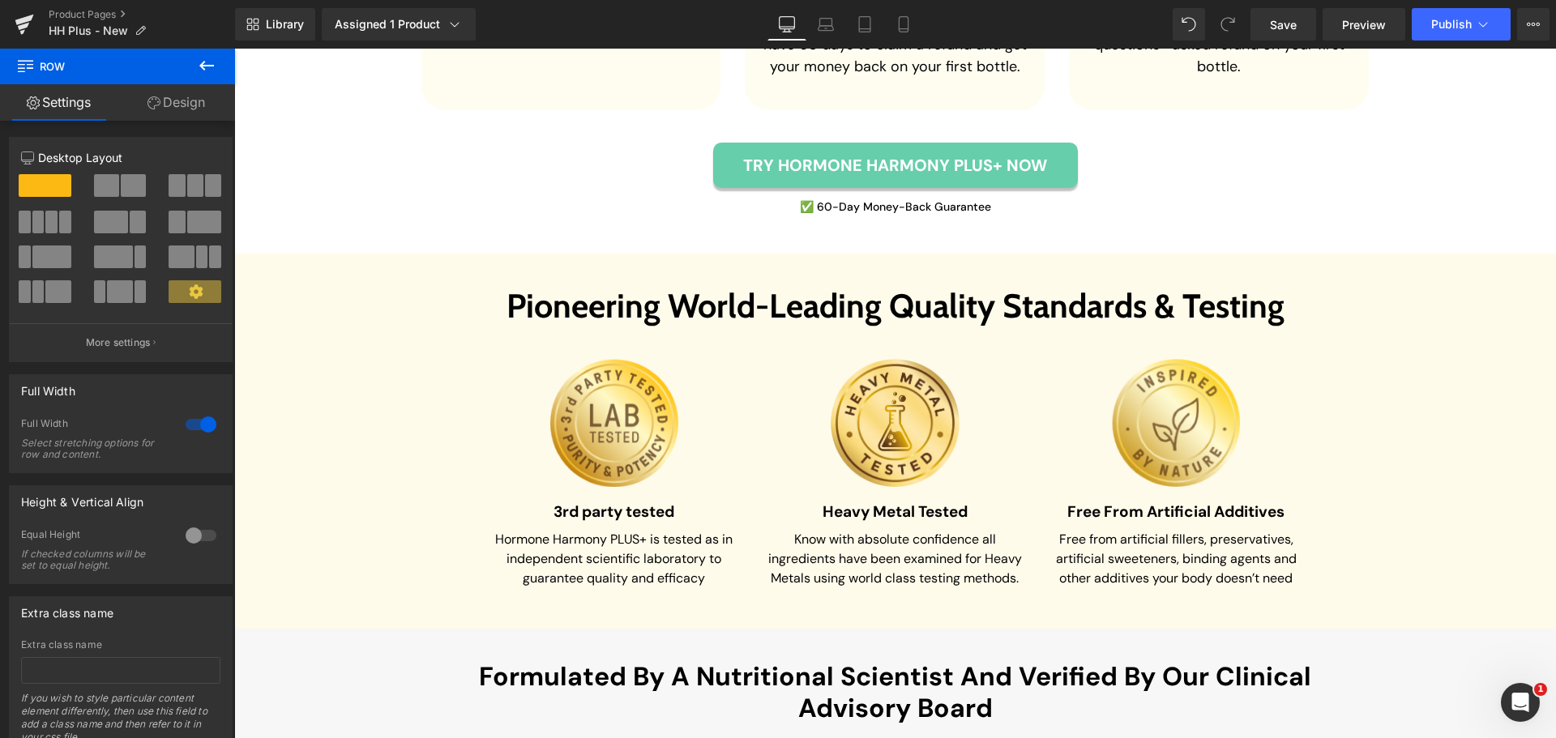
scroll to position [6203, 0]
